Goal: Task Accomplishment & Management: Manage account settings

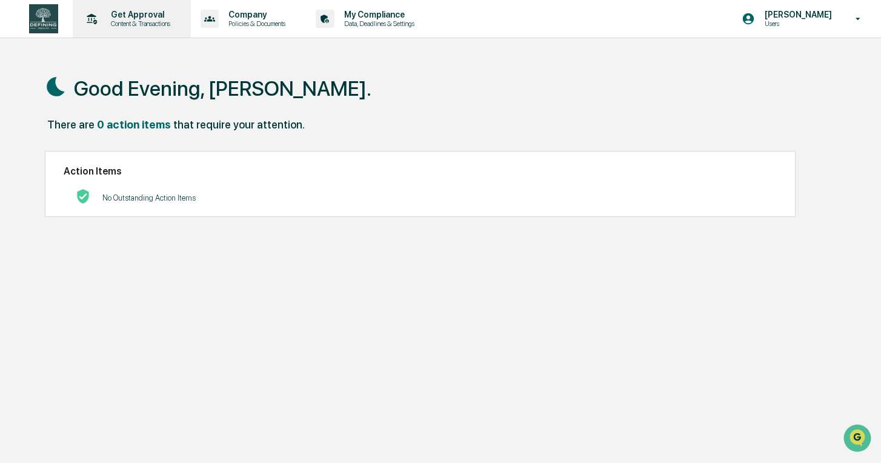
click at [164, 20] on p "Content & Transactions" at bounding box center [138, 23] width 75 height 8
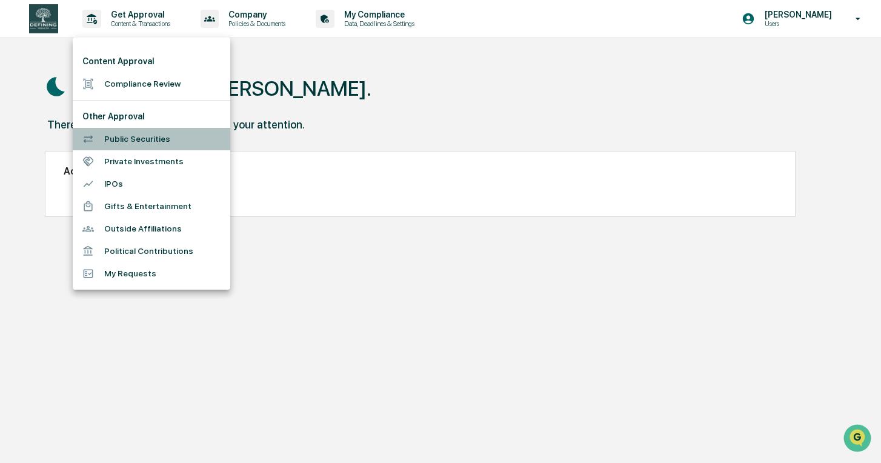
click at [168, 133] on li "Public Securities" at bounding box center [152, 139] width 158 height 22
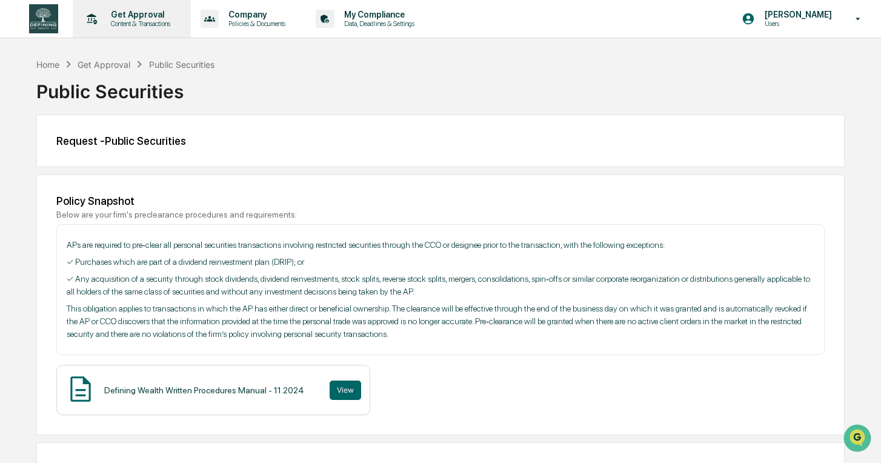
click at [145, 23] on p "Content & Transactions" at bounding box center [138, 23] width 75 height 8
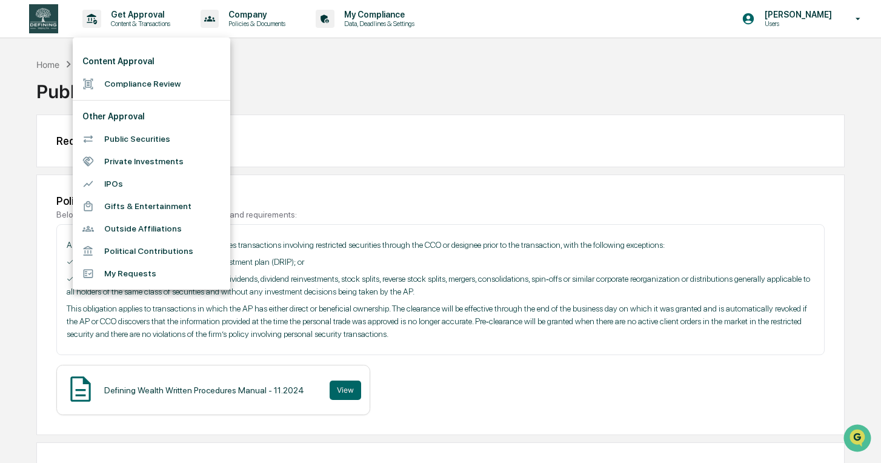
click at [293, 19] on div at bounding box center [440, 231] width 881 height 463
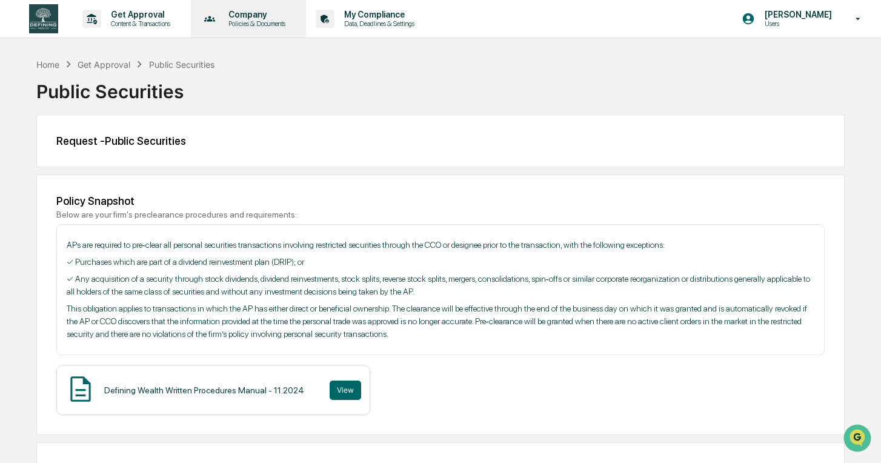
click at [273, 19] on p "Policies & Documents" at bounding box center [255, 23] width 73 height 8
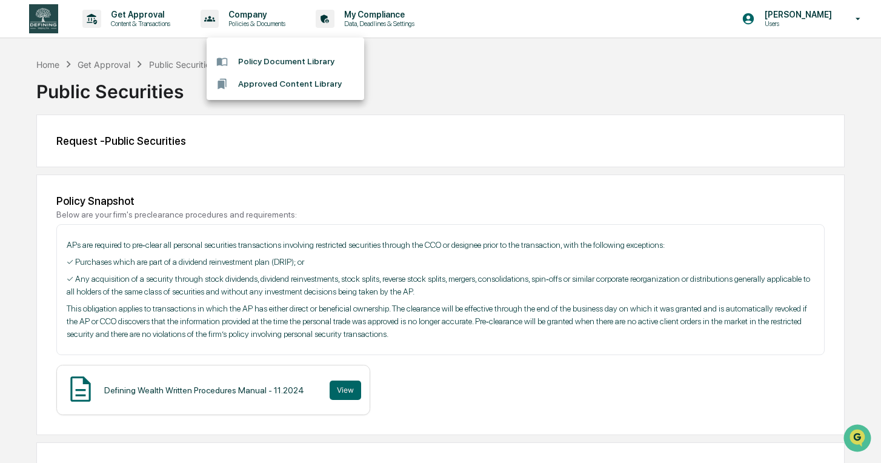
click at [377, 27] on div at bounding box center [440, 231] width 881 height 463
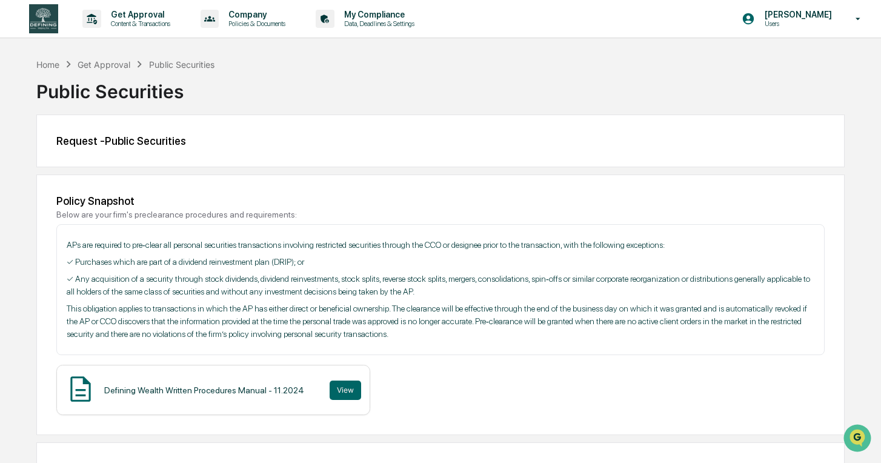
click at [377, 27] on p "Data, Deadlines & Settings" at bounding box center [377, 23] width 86 height 8
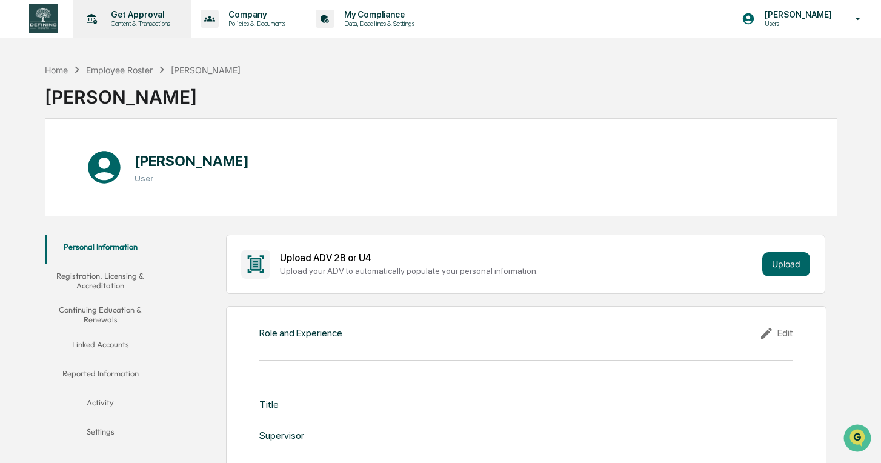
click at [133, 21] on p "Content & Transactions" at bounding box center [138, 23] width 75 height 8
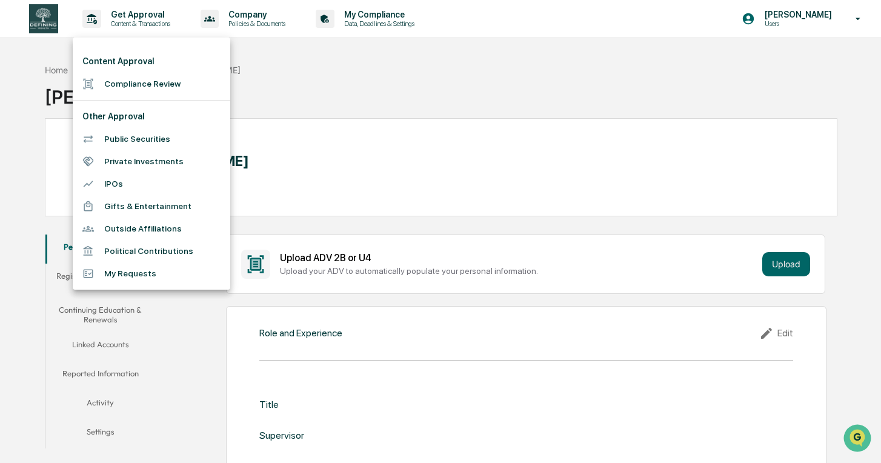
click at [179, 88] on li "Compliance Review" at bounding box center [152, 84] width 158 height 22
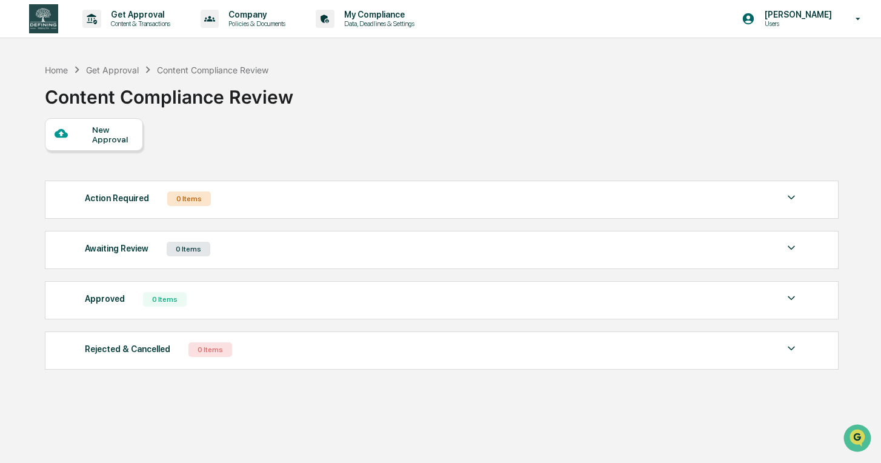
click at [829, 30] on div "[PERSON_NAME] Users" at bounding box center [804, 19] width 151 height 38
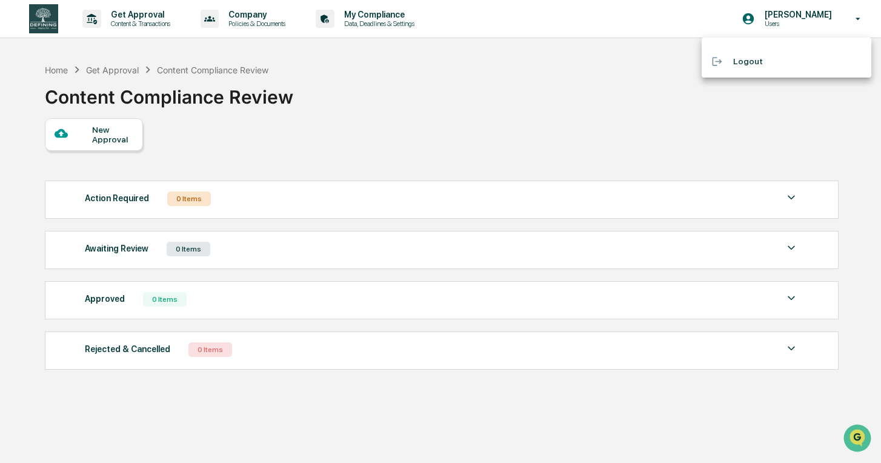
click at [824, 26] on div at bounding box center [440, 231] width 881 height 463
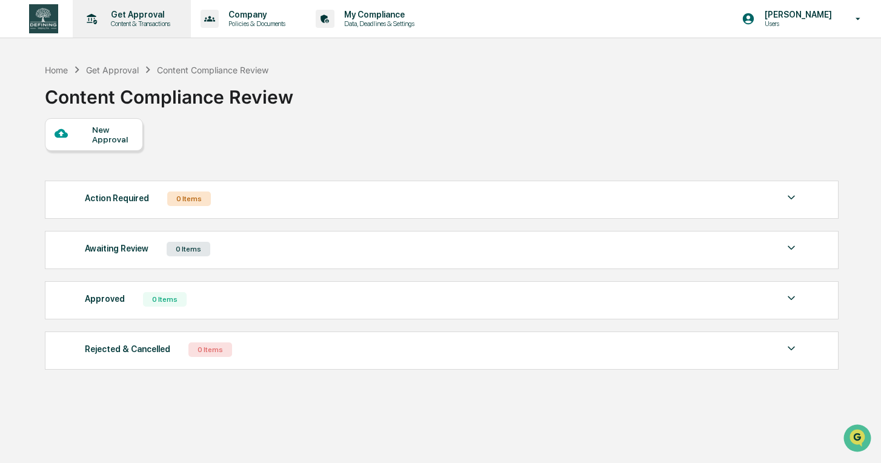
click at [150, 25] on p "Content & Transactions" at bounding box center [138, 23] width 75 height 8
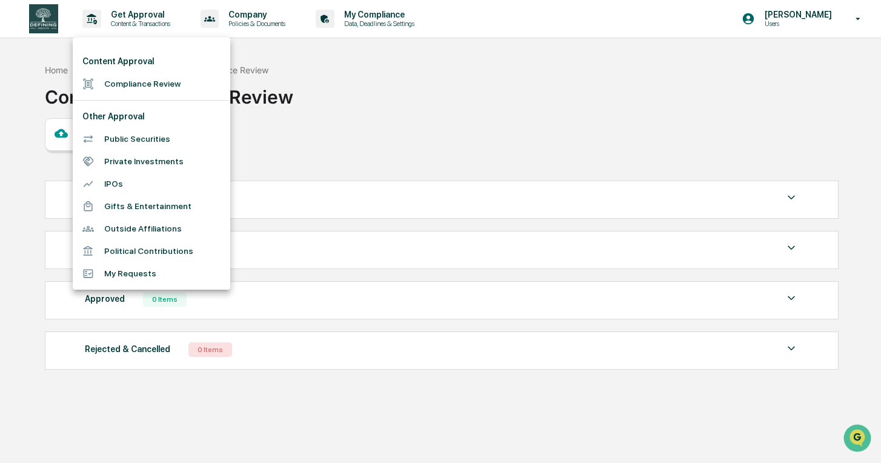
click at [252, 8] on div at bounding box center [440, 231] width 881 height 463
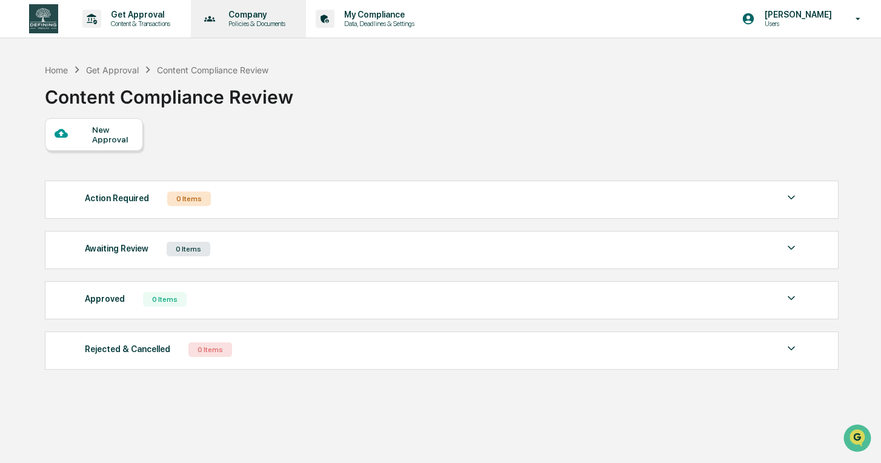
click at [252, 19] on p "Company" at bounding box center [255, 15] width 73 height 10
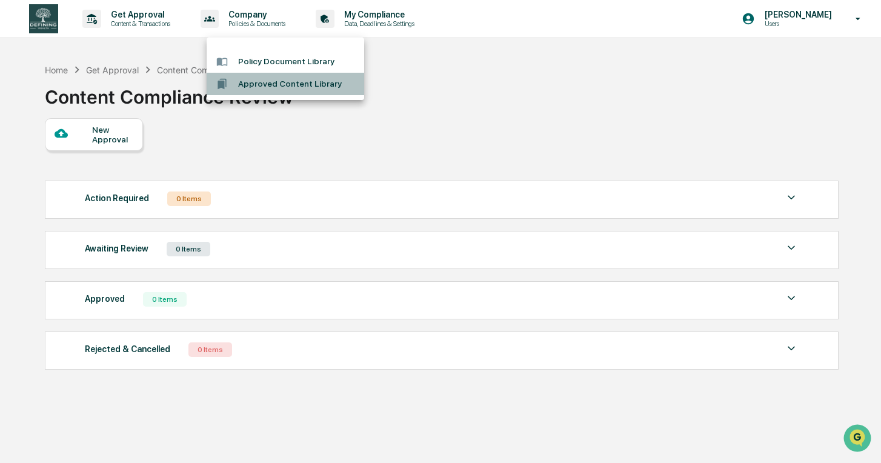
click at [315, 88] on li "Approved Content Library" at bounding box center [286, 84] width 158 height 22
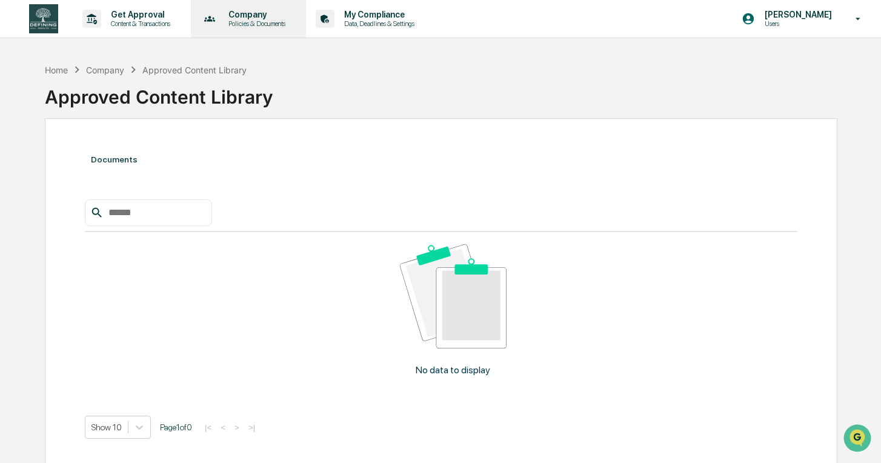
click at [279, 22] on p "Policies & Documents" at bounding box center [255, 23] width 73 height 8
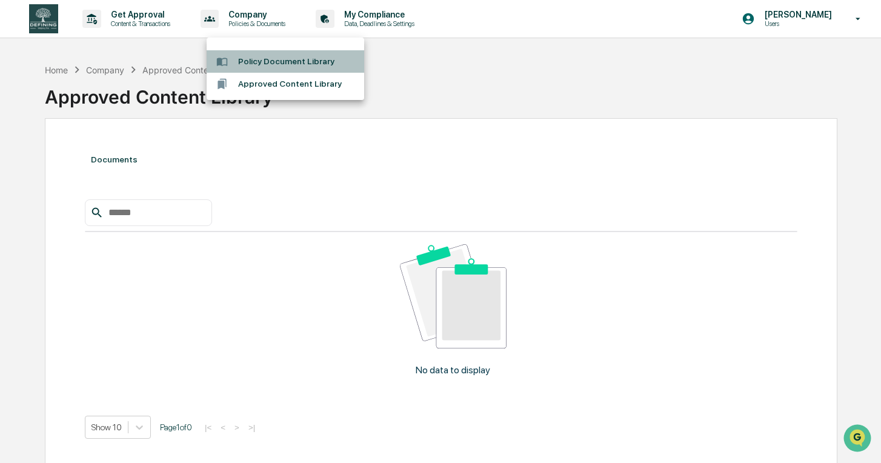
click at [284, 58] on li "Policy Document Library" at bounding box center [286, 61] width 158 height 22
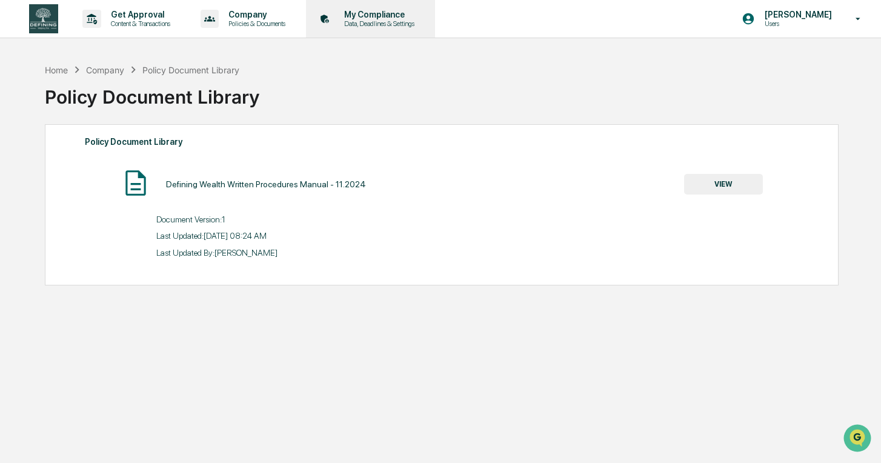
click at [391, 18] on p "My Compliance" at bounding box center [377, 15] width 86 height 10
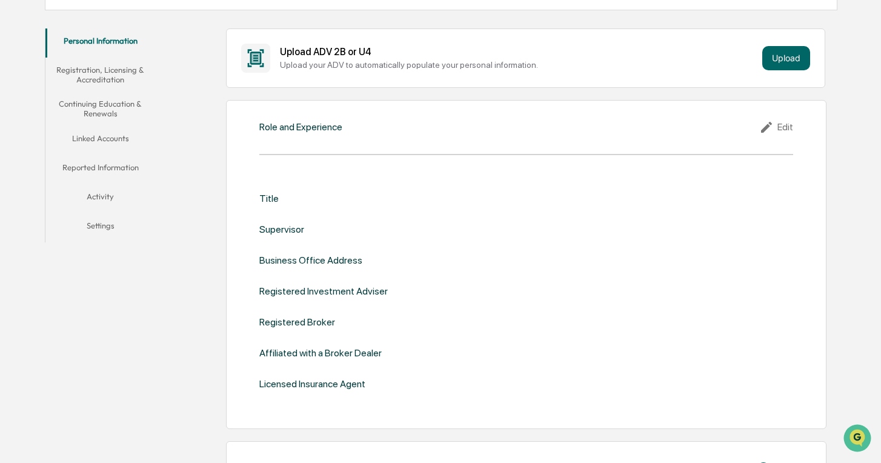
click at [113, 138] on button "Linked Accounts" at bounding box center [100, 140] width 110 height 29
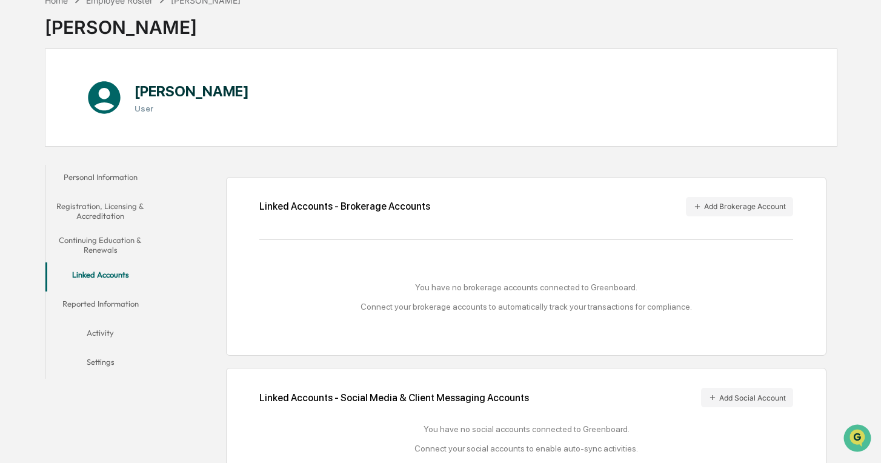
scroll to position [100, 0]
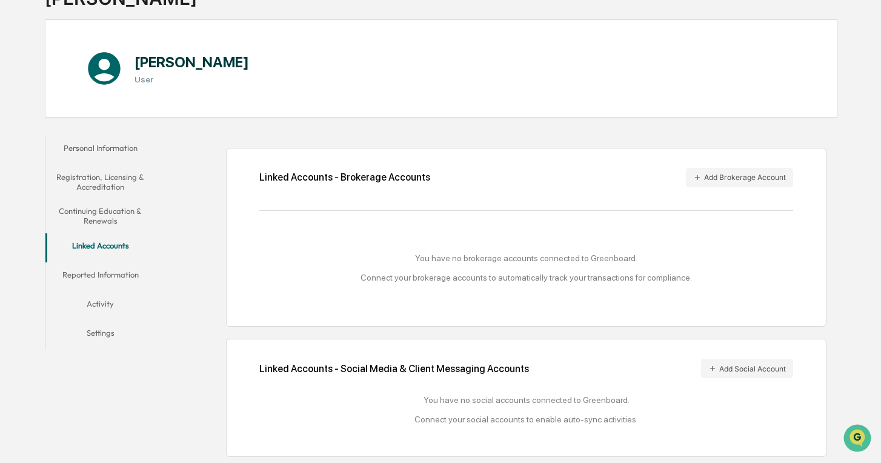
click at [736, 185] on div "Linked Accounts - Brokerage Accounts Add Brokerage Account You have no brokerag…" at bounding box center [526, 237] width 600 height 179
click at [736, 173] on button "Add Brokerage Account" at bounding box center [739, 177] width 107 height 19
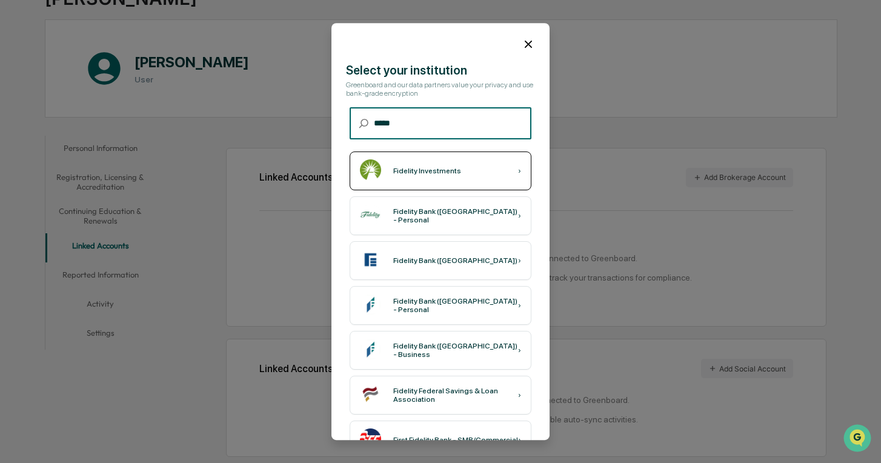
type input "*****"
click at [450, 162] on div "Fidelity Investments ›" at bounding box center [441, 170] width 182 height 39
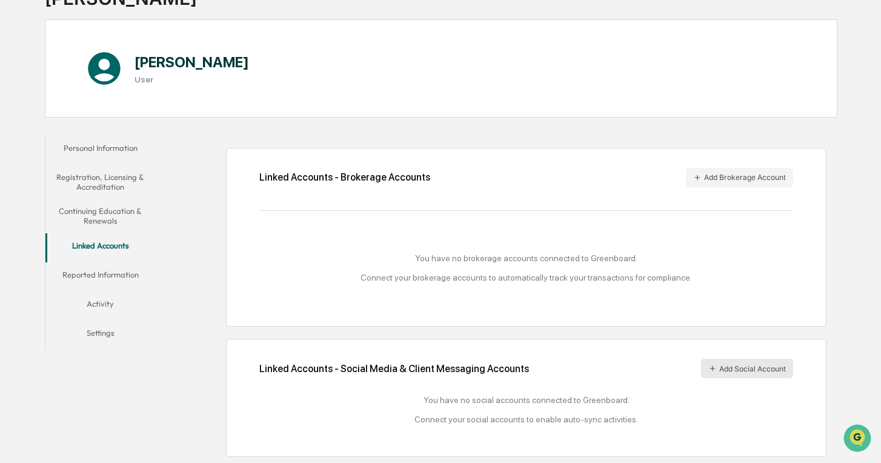
click at [735, 362] on button "Add Social Account" at bounding box center [747, 368] width 92 height 19
click at [742, 179] on button "Add Brokerage Account" at bounding box center [739, 177] width 107 height 19
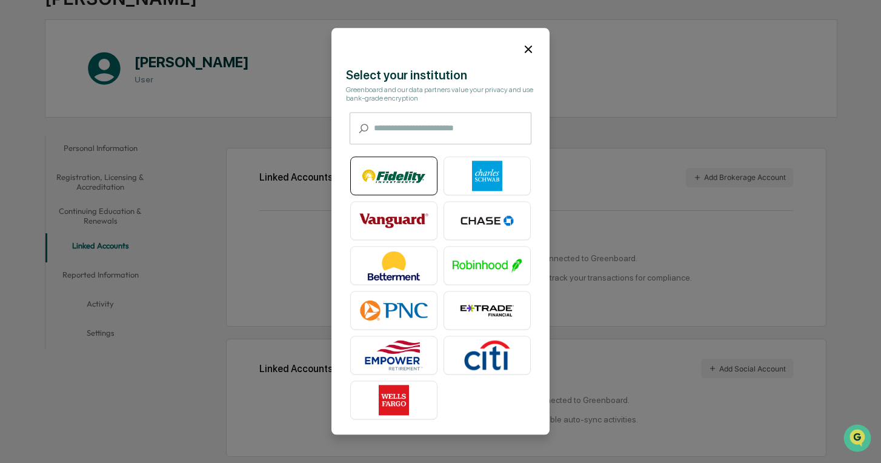
click at [419, 175] on img at bounding box center [393, 176] width 69 height 30
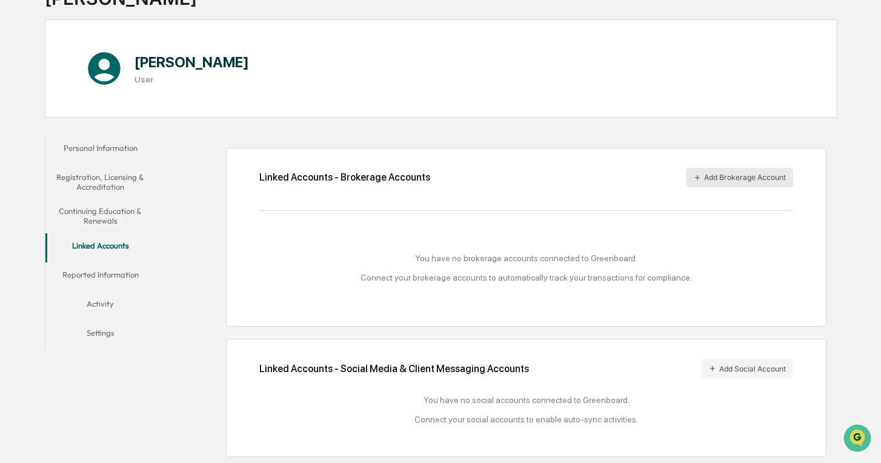
click at [694, 178] on icon "button" at bounding box center [697, 177] width 8 height 8
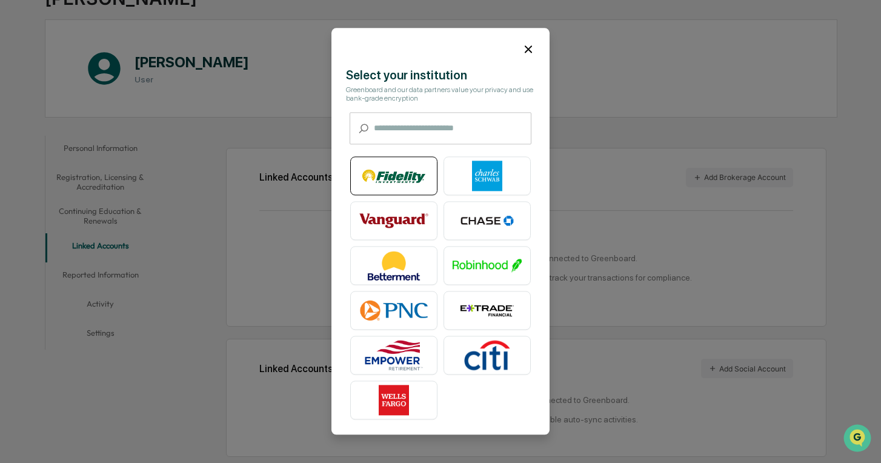
click at [405, 173] on img at bounding box center [393, 176] width 69 height 30
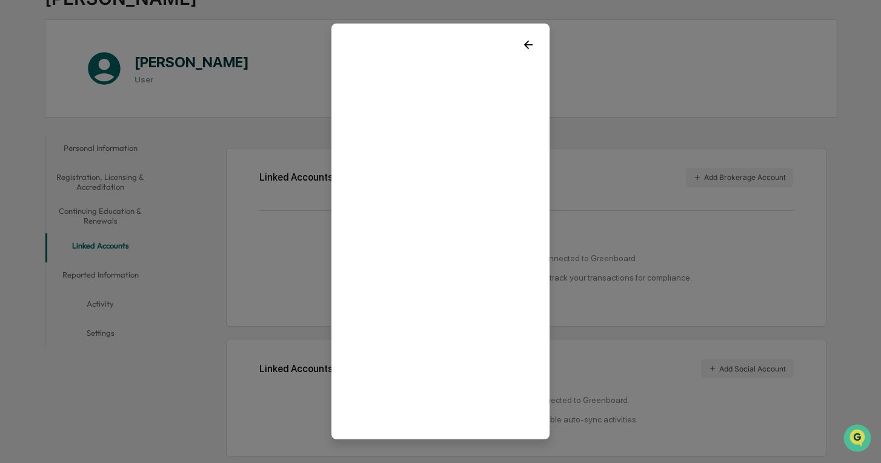
click at [528, 43] on icon at bounding box center [528, 44] width 13 height 13
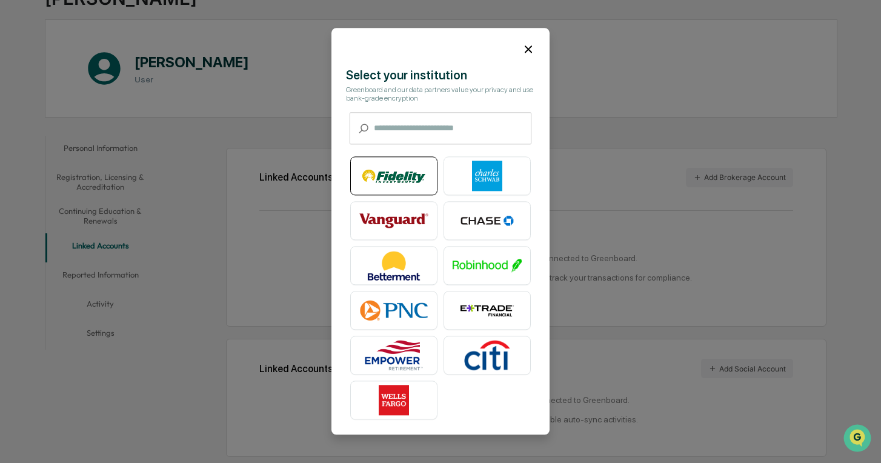
click at [416, 178] on img at bounding box center [393, 176] width 69 height 30
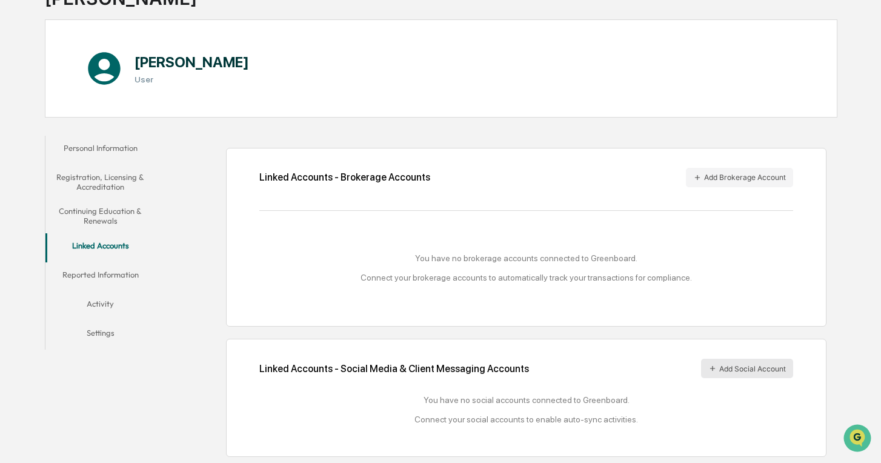
click at [734, 371] on button "Add Social Account" at bounding box center [747, 368] width 92 height 19
click at [132, 280] on button "Reported Information" at bounding box center [100, 276] width 110 height 29
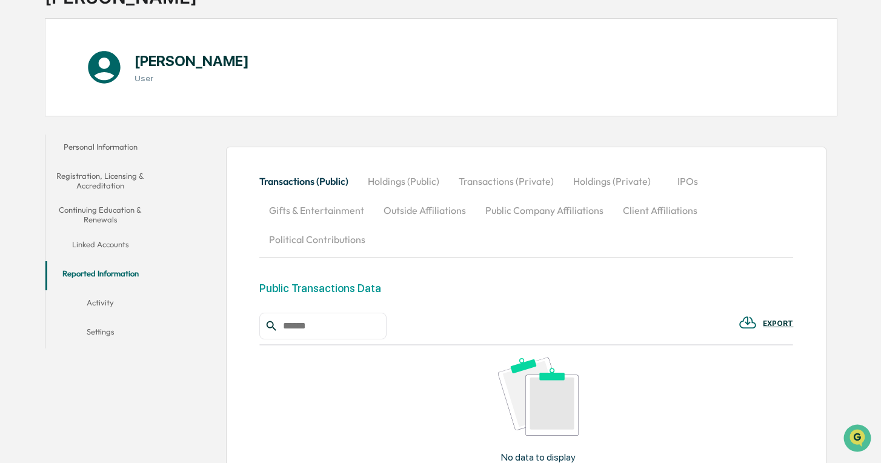
click at [127, 245] on button "Linked Accounts" at bounding box center [100, 246] width 110 height 29
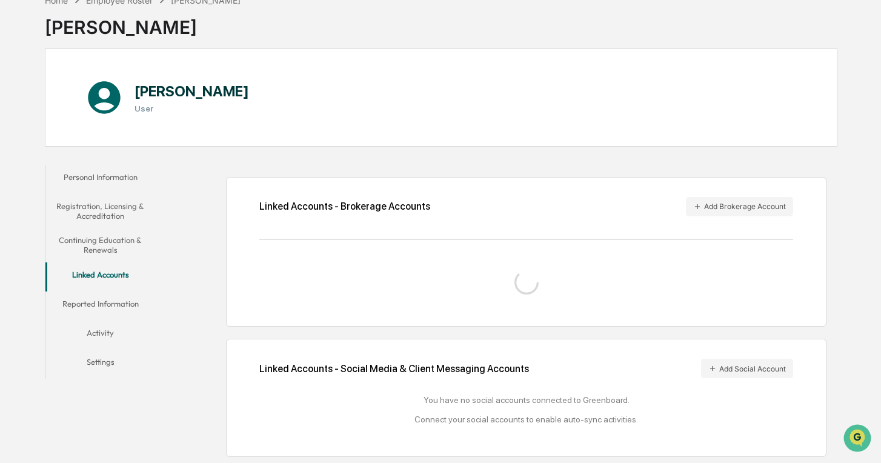
scroll to position [100, 0]
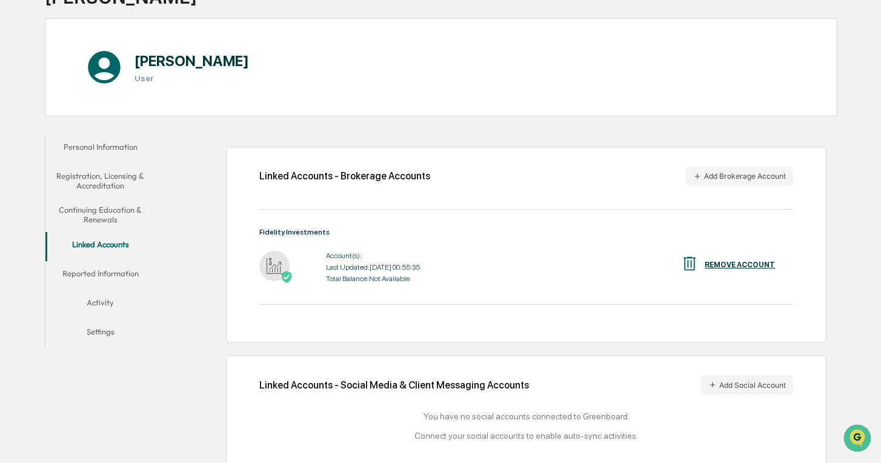
click at [121, 246] on button "Linked Accounts" at bounding box center [100, 246] width 110 height 29
click at [120, 216] on button "Continuing Education & Renewals" at bounding box center [100, 214] width 110 height 35
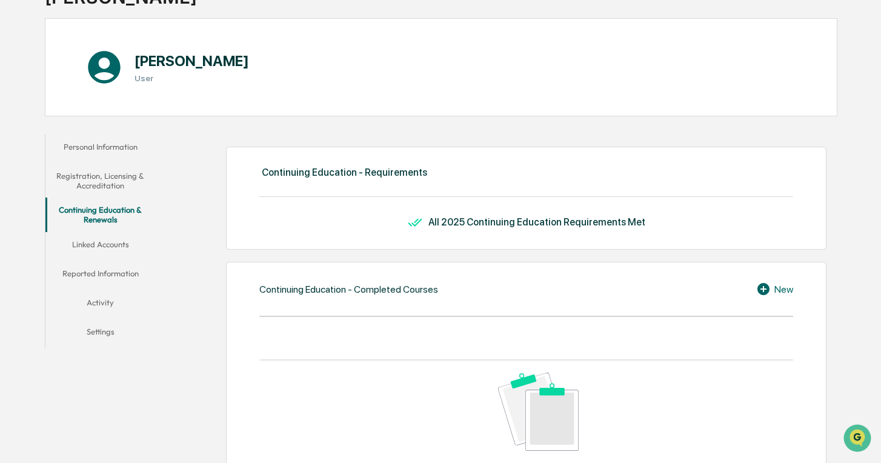
click at [121, 261] on button "Reported Information" at bounding box center [100, 275] width 110 height 29
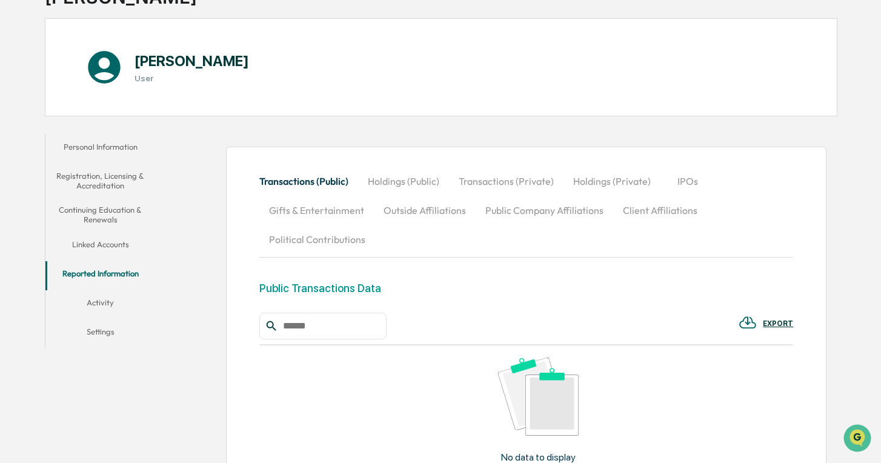
click at [122, 236] on button "Linked Accounts" at bounding box center [100, 246] width 110 height 29
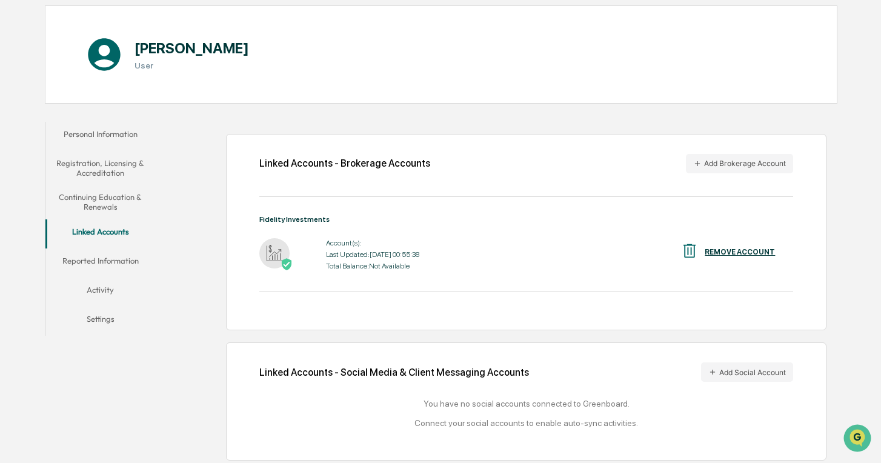
scroll to position [116, 0]
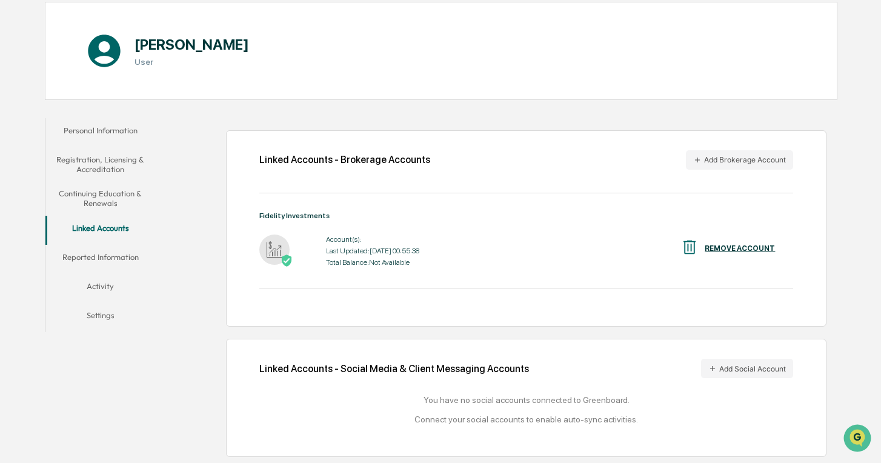
click at [731, 251] on div "REMOVE ACCOUNT" at bounding box center [740, 248] width 70 height 8
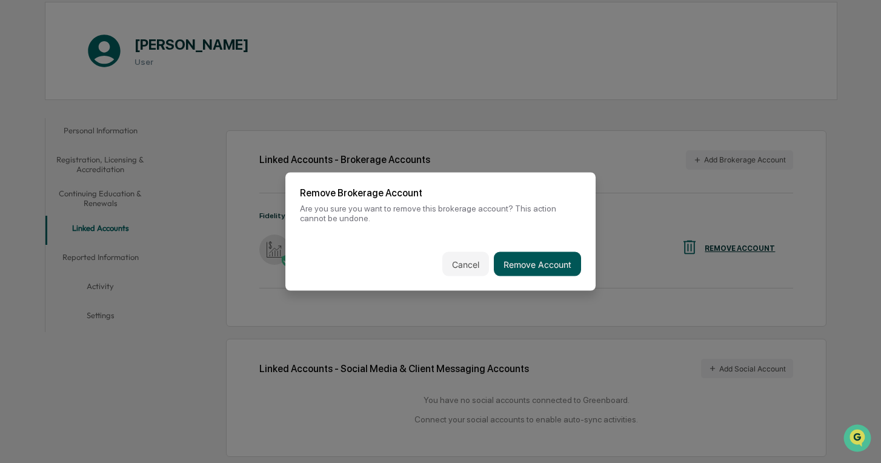
click at [571, 273] on button "Remove Account" at bounding box center [537, 264] width 87 height 24
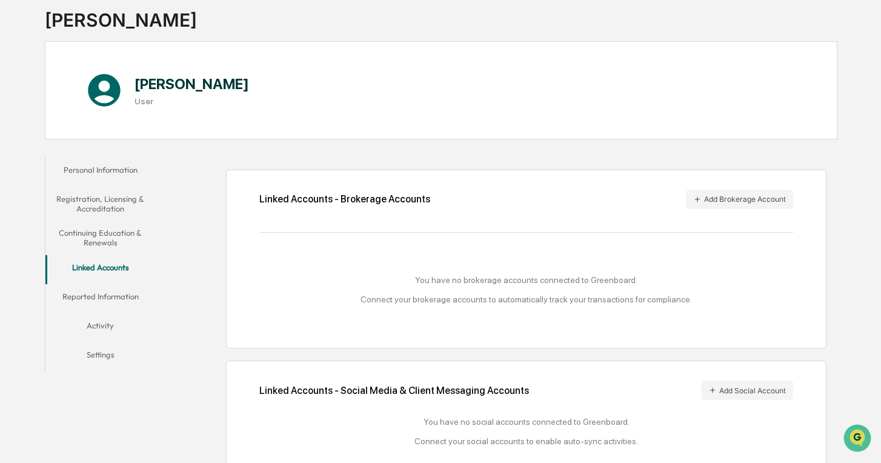
scroll to position [100, 0]
